Goal: Information Seeking & Learning: Find specific fact

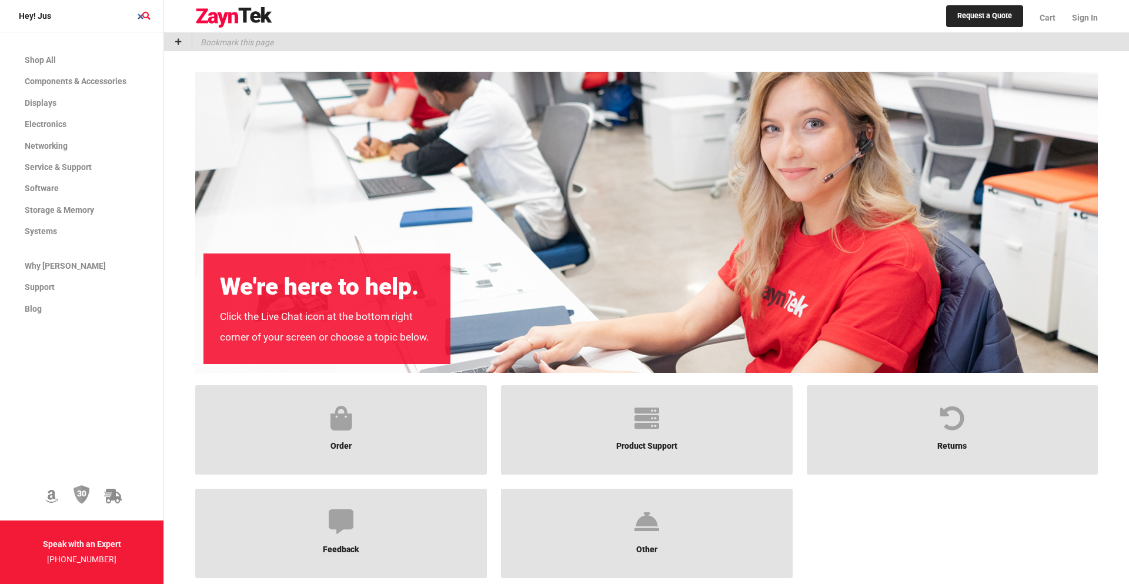
type input "Hey! Just"
